Goal: Navigation & Orientation: Find specific page/section

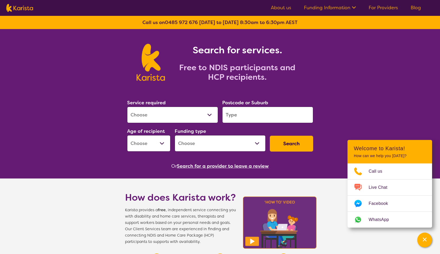
click at [365, 62] on div "Search for services. Free to NDIS participants and HCP recipients." at bounding box center [220, 56] width 440 height 55
click at [375, 8] on link "For Providers" at bounding box center [382, 7] width 29 height 6
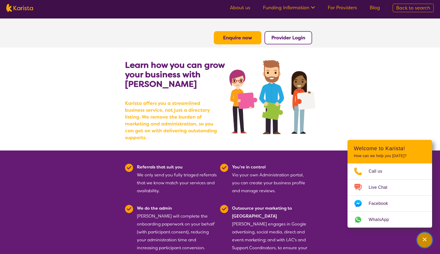
click at [424, 242] on icon "Channel Menu" at bounding box center [424, 239] width 5 height 5
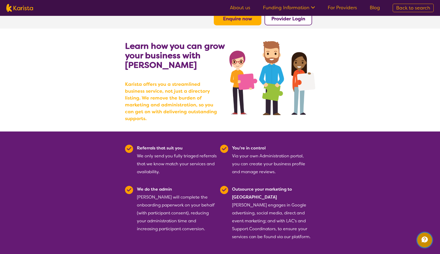
scroll to position [91, 0]
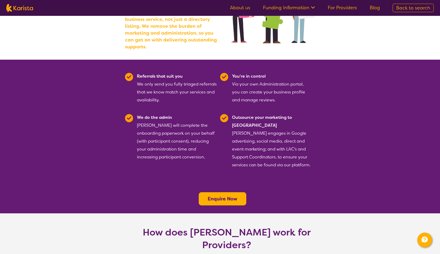
click at [227, 196] on b "Enquire Now" at bounding box center [222, 199] width 30 height 6
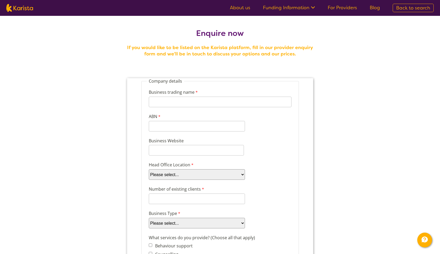
click at [241, 7] on link "About us" at bounding box center [240, 7] width 20 height 6
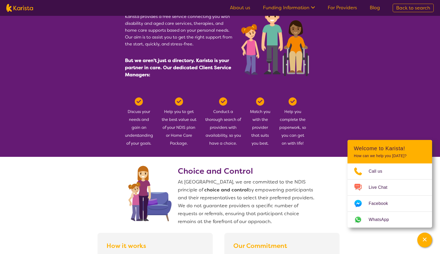
scroll to position [208, 0]
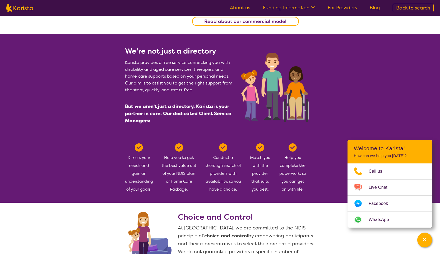
click at [27, 9] on img at bounding box center [19, 8] width 27 height 8
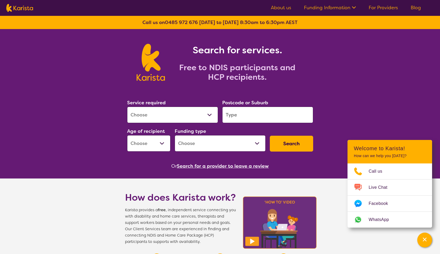
click at [163, 110] on select "Allied Health Assistant Assessment ([MEDICAL_DATA] or [MEDICAL_DATA]) Behaviour…" at bounding box center [172, 115] width 91 height 16
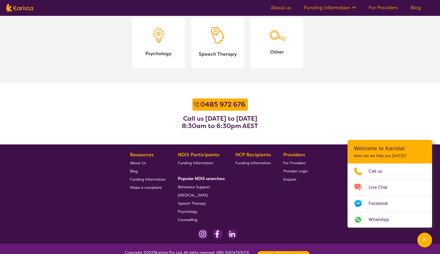
scroll to position [632, 0]
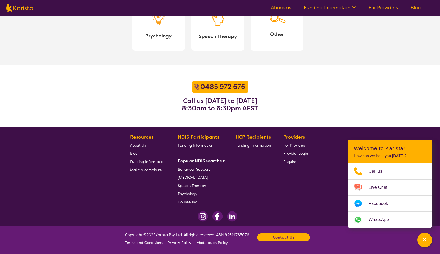
click at [233, 215] on img at bounding box center [232, 216] width 10 height 10
